Goal: Information Seeking & Learning: Compare options

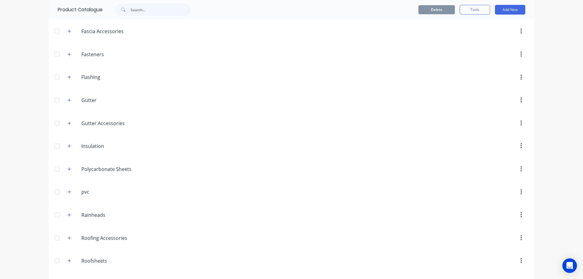
scroll to position [178, 0]
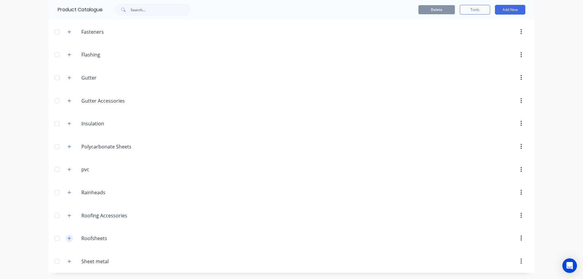
click at [70, 238] on button "button" at bounding box center [70, 239] width 8 height 8
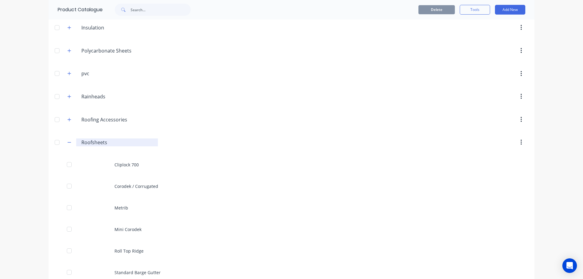
scroll to position [314, 0]
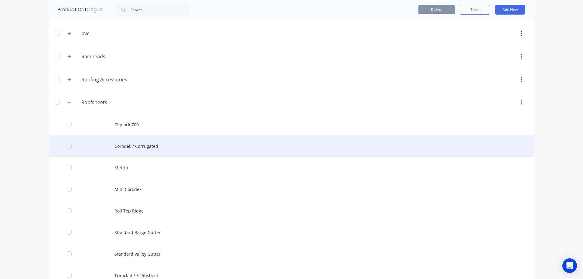
click at [130, 145] on div "Corodek / Corrugated" at bounding box center [292, 146] width 486 height 22
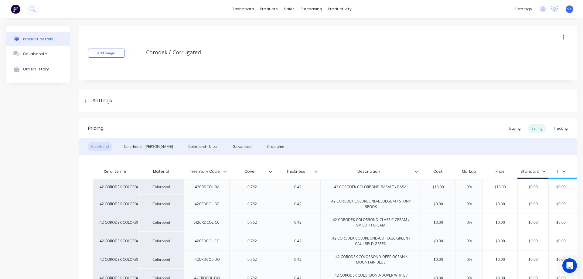
click at [145, 141] on div "Colorbond Colorbond - Matt Colorbond - Ultra Galvanised Zincalume" at bounding box center [328, 146] width 498 height 17
click at [143, 146] on div "Colorbond - [PERSON_NAME]" at bounding box center [148, 146] width 55 height 9
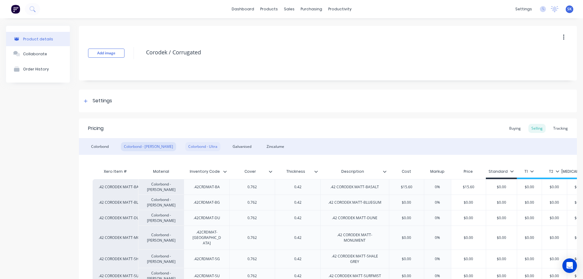
click at [185, 144] on div "Colorbond - Ultra" at bounding box center [202, 146] width 35 height 9
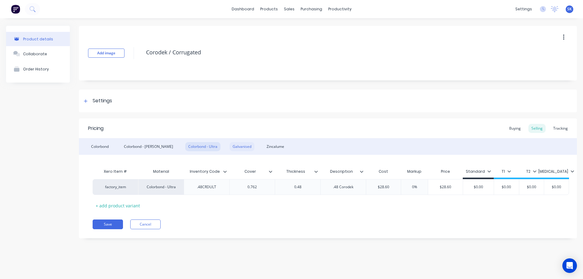
click at [230, 143] on div "Galvanised" at bounding box center [242, 146] width 25 height 9
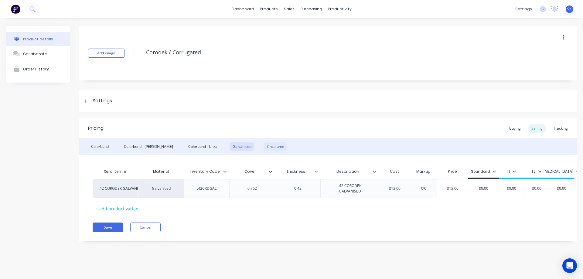
click at [264, 143] on div "Zincalume" at bounding box center [276, 146] width 24 height 9
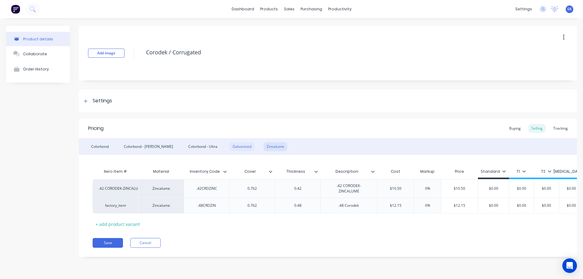
click at [230, 145] on div "Galvanised" at bounding box center [242, 146] width 25 height 9
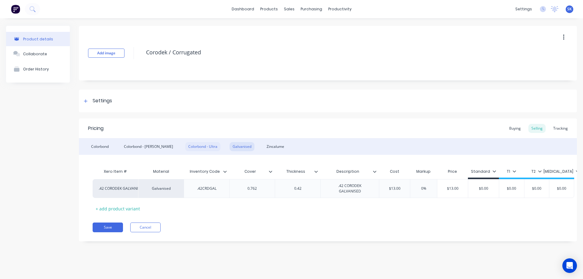
click at [185, 145] on div "Colorbond - Ultra" at bounding box center [202, 146] width 35 height 9
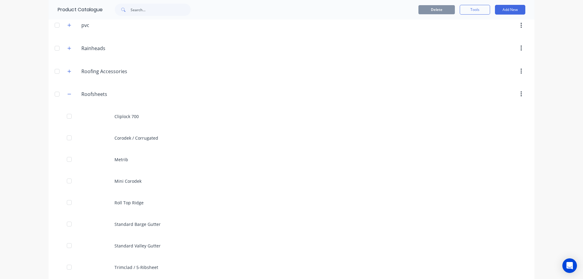
scroll to position [372, 0]
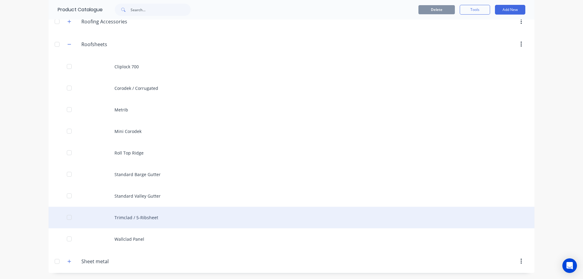
click at [149, 224] on div "Trimclad / 5-Ribsheet" at bounding box center [292, 218] width 486 height 22
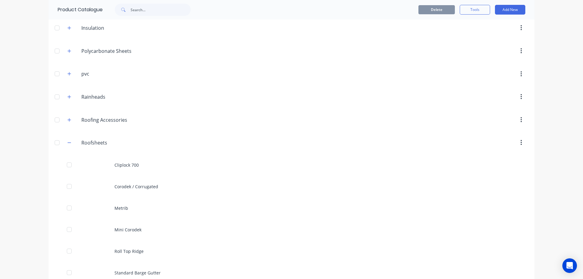
scroll to position [364, 0]
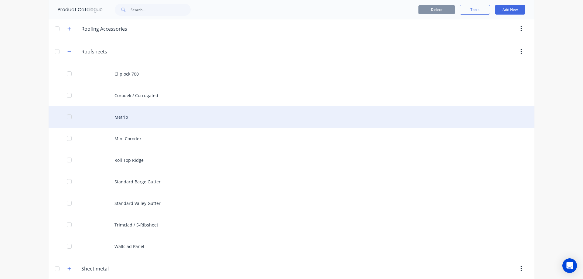
click at [130, 115] on div "Metrib" at bounding box center [292, 117] width 486 height 22
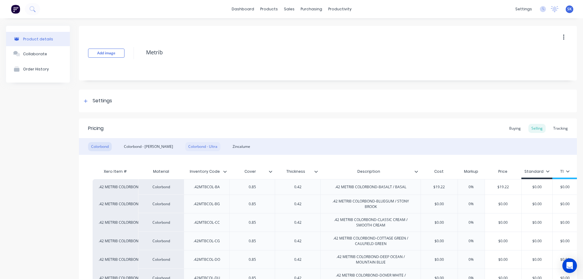
click at [185, 144] on div "Colorbond - Ultra" at bounding box center [202, 146] width 35 height 9
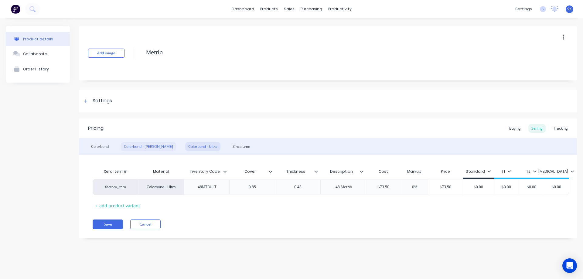
click at [147, 145] on div "Colorbond - [PERSON_NAME]" at bounding box center [148, 146] width 55 height 9
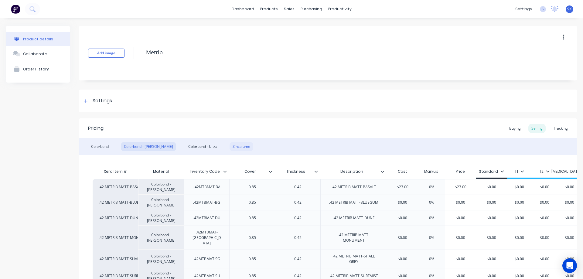
click at [230, 144] on div "Zincalume" at bounding box center [242, 146] width 24 height 9
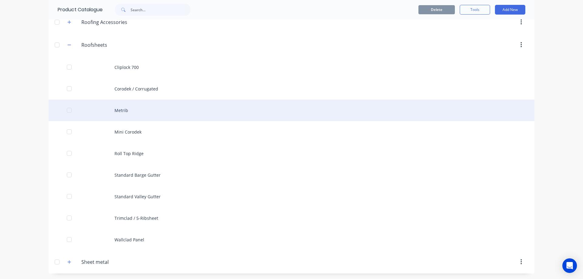
scroll to position [372, 0]
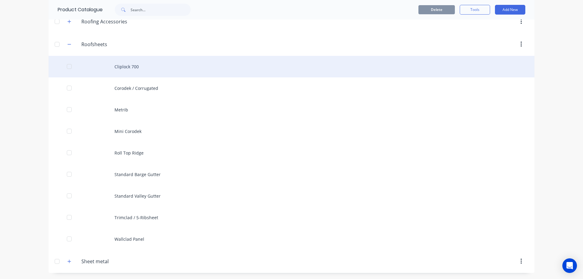
click at [150, 70] on div "Cliplock 700" at bounding box center [292, 67] width 486 height 22
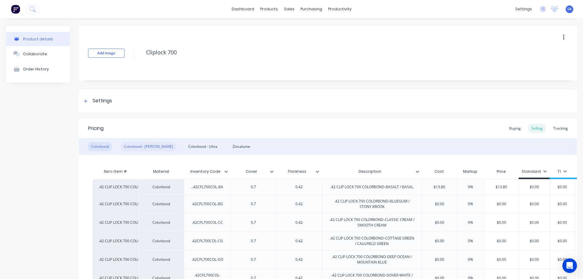
click at [151, 147] on div "Colorbond - [PERSON_NAME]" at bounding box center [148, 146] width 55 height 9
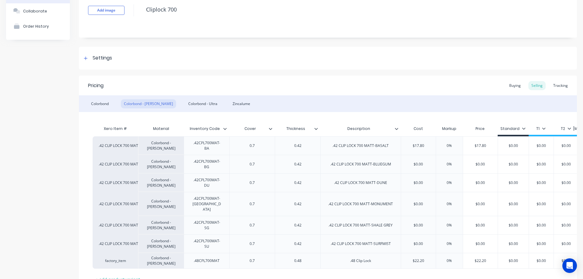
scroll to position [92, 0]
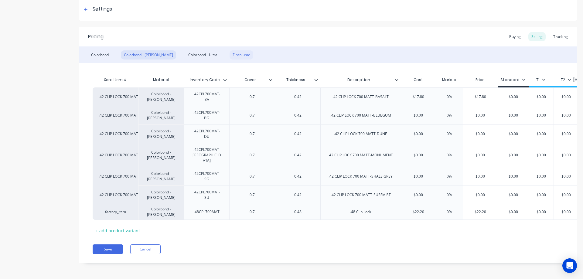
click at [230, 56] on div "Zincalume" at bounding box center [242, 54] width 24 height 9
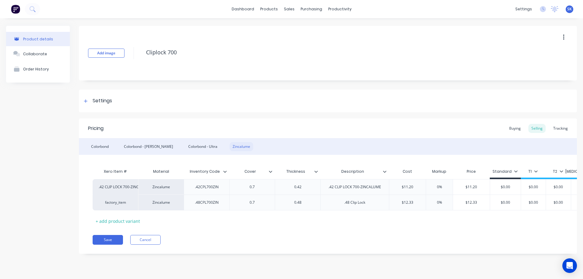
scroll to position [0, 0]
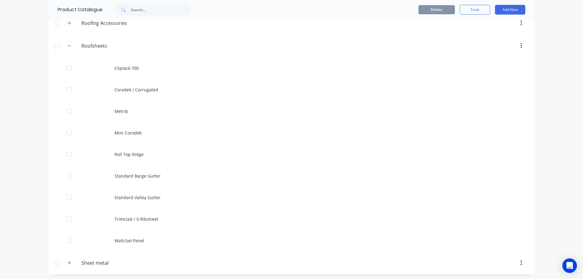
scroll to position [372, 0]
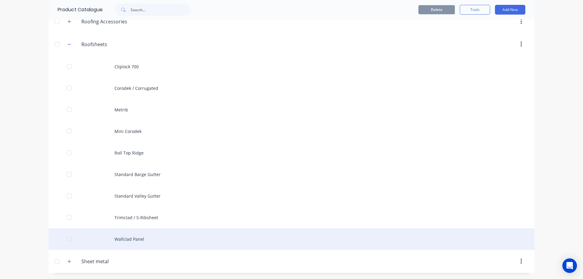
click at [197, 244] on div "Wallclad Panel" at bounding box center [292, 239] width 486 height 22
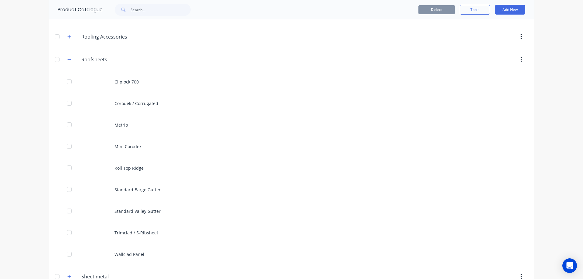
scroll to position [364, 0]
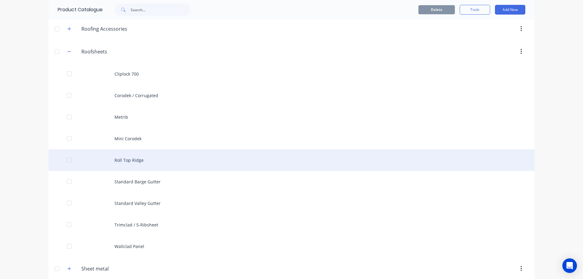
click at [139, 154] on div "Roll Top Ridge" at bounding box center [292, 160] width 486 height 22
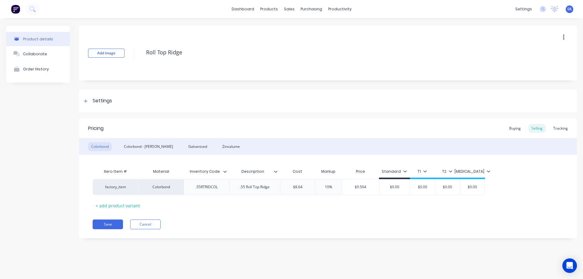
click at [171, 141] on div "Colorbond Colorbond - [PERSON_NAME] Zincalume" at bounding box center [328, 146] width 498 height 17
click at [185, 145] on div "Galvanised" at bounding box center [197, 146] width 25 height 9
click at [160, 145] on div "Colorbond Colorbond - [PERSON_NAME] Zincalume" at bounding box center [328, 146] width 498 height 17
click at [219, 144] on div "Zincalume" at bounding box center [231, 146] width 24 height 9
click at [152, 145] on div "Colorbond - [PERSON_NAME]" at bounding box center [148, 146] width 55 height 9
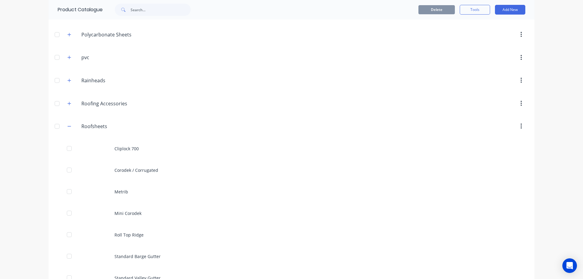
scroll to position [364, 0]
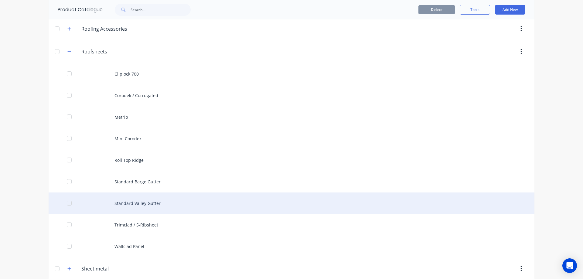
click at [155, 202] on div "Standard Valley Gutter" at bounding box center [292, 204] width 486 height 22
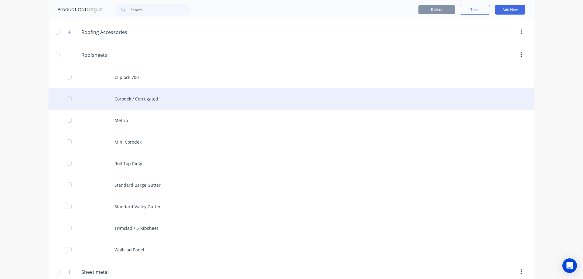
scroll to position [364, 0]
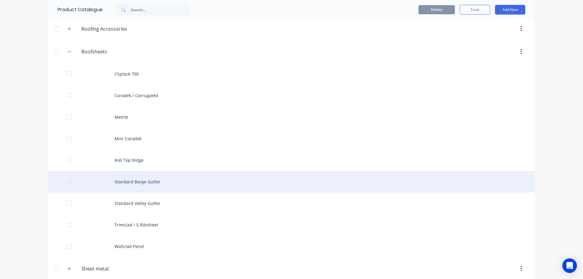
click at [154, 187] on div "Standard Barge Gutter" at bounding box center [292, 182] width 486 height 22
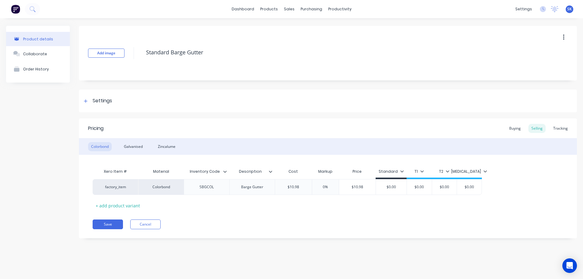
type textarea "x"
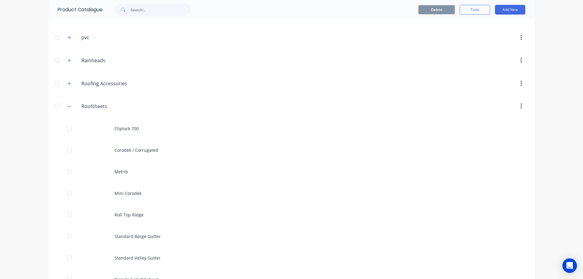
scroll to position [364, 0]
